Goal: Find specific page/section: Find specific page/section

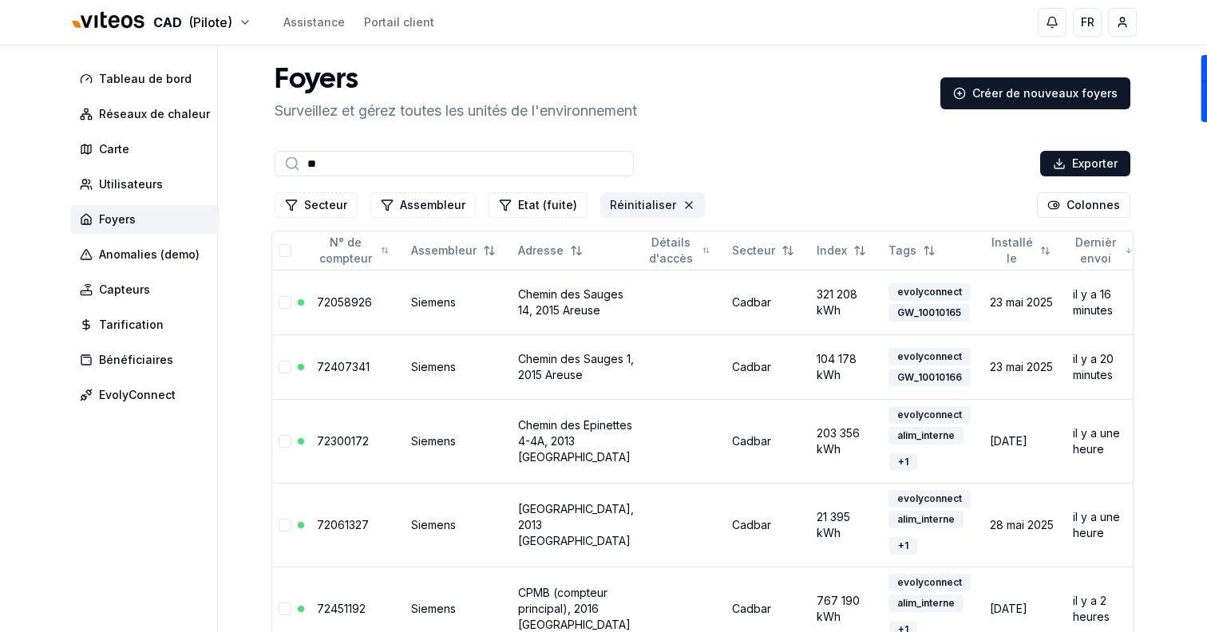
click at [686, 206] on icon "Réinitialiser les filtres" at bounding box center [689, 205] width 6 height 6
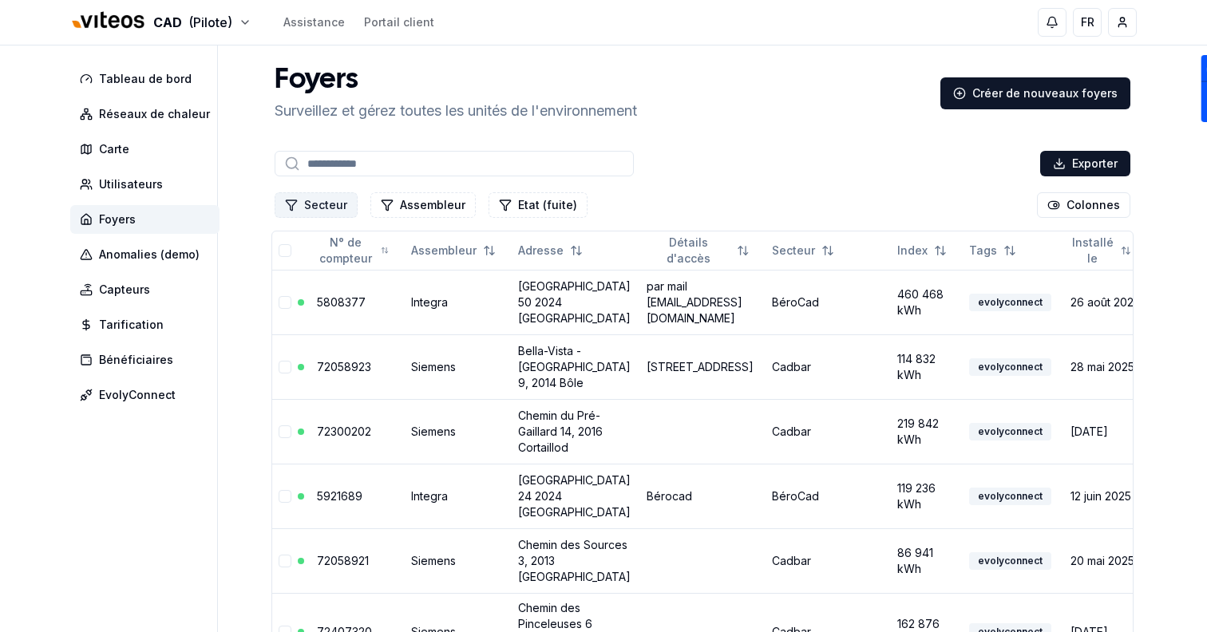
click at [332, 198] on button "Secteur" at bounding box center [316, 205] width 83 height 26
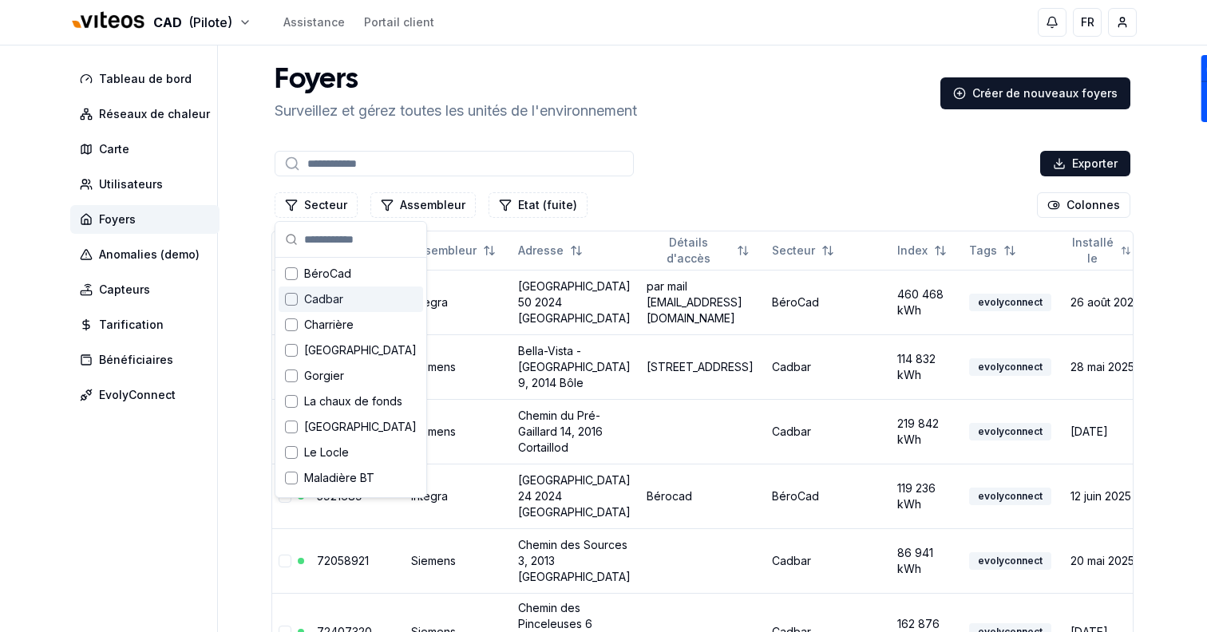
click at [361, 303] on div "Cadbar" at bounding box center [351, 300] width 145 height 26
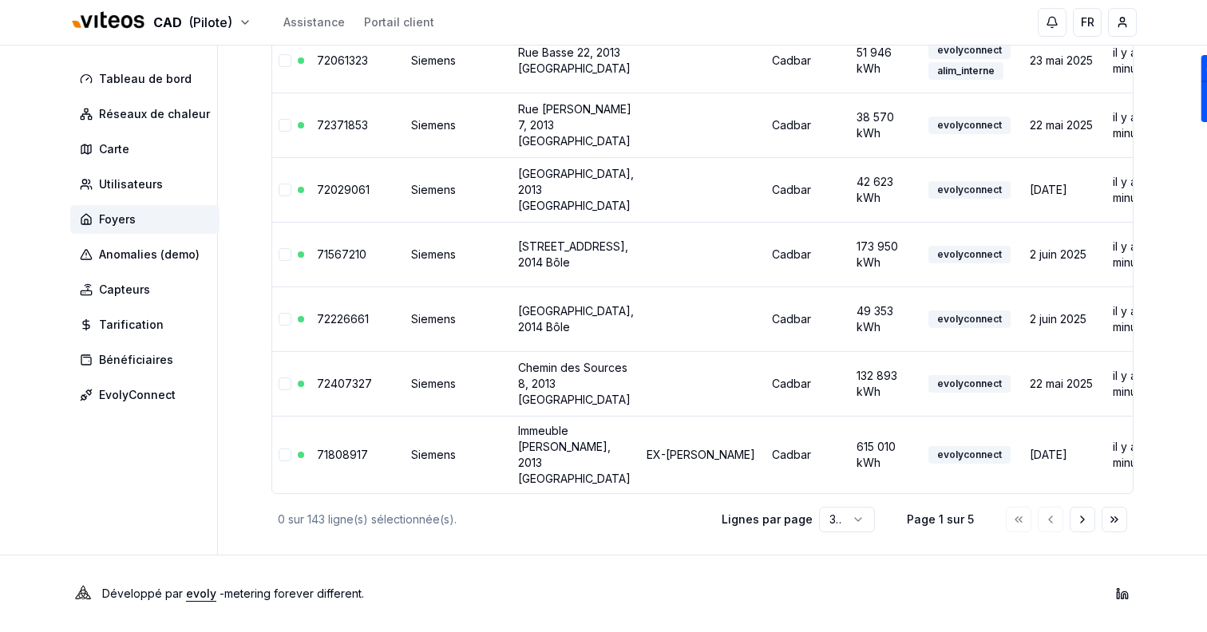
scroll to position [1984, 0]
click at [1076, 524] on icon "Aller à la page suivante" at bounding box center [1082, 519] width 13 height 13
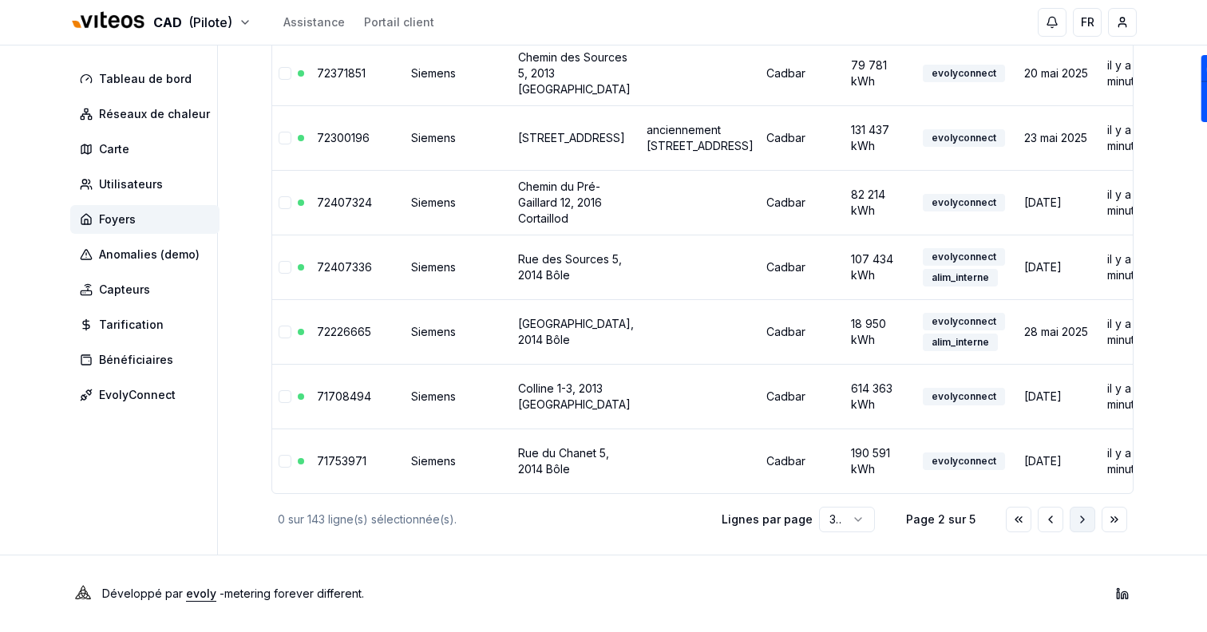
click at [1076, 524] on icon "Aller à la page suivante" at bounding box center [1082, 519] width 13 height 13
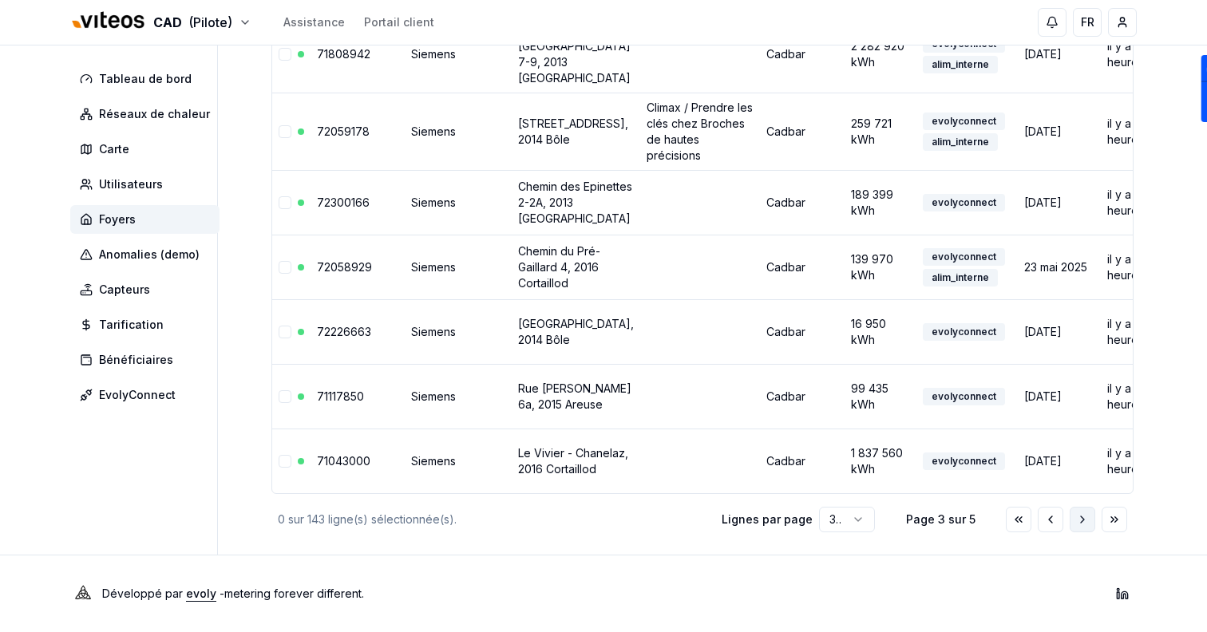
click at [1076, 524] on icon "Aller à la page suivante" at bounding box center [1082, 519] width 13 height 13
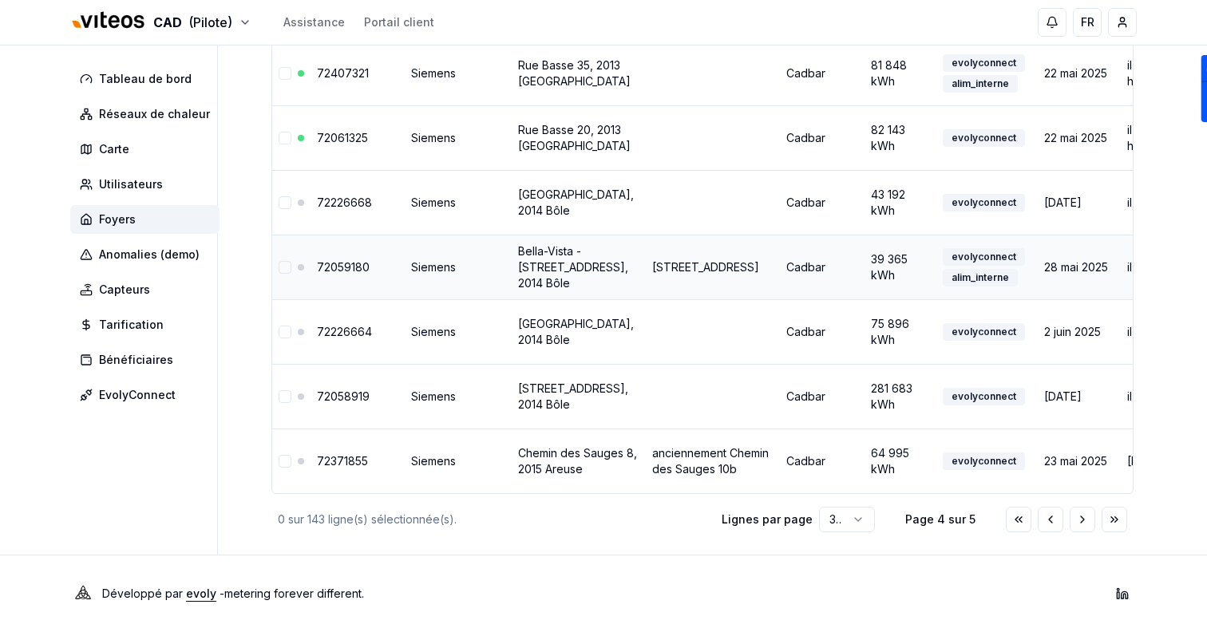
scroll to position [2055, 0]
click at [1069, 517] on div at bounding box center [1066, 520] width 121 height 26
click at [1074, 518] on button "Aller à la page suivante" at bounding box center [1083, 520] width 26 height 26
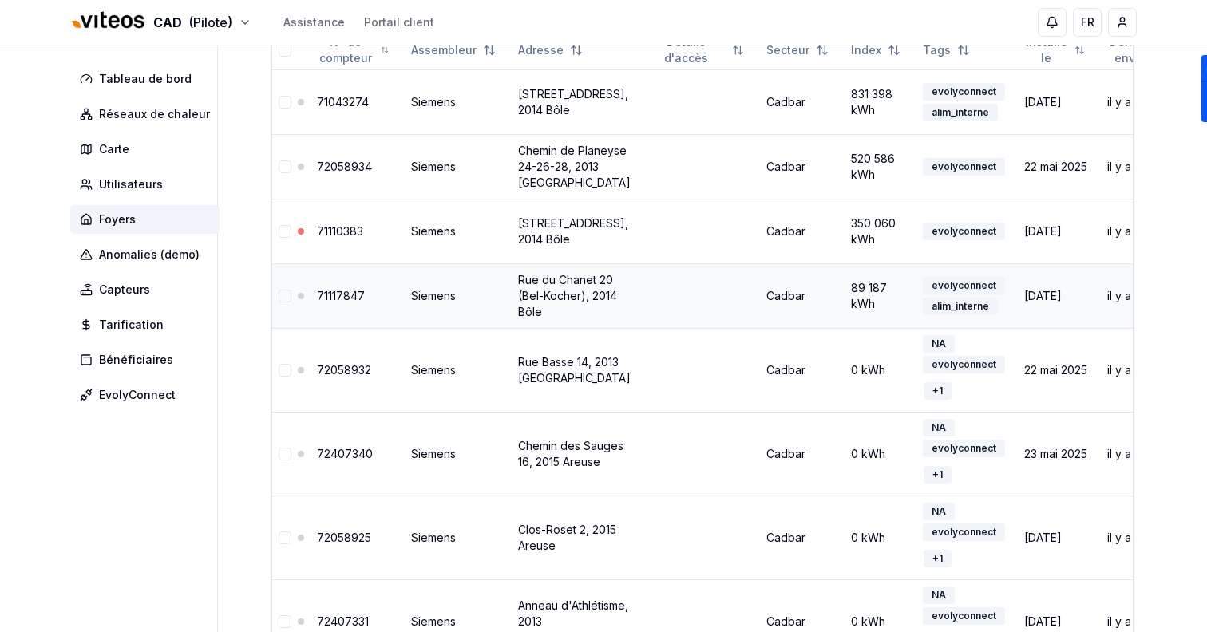
scroll to position [0, 0]
